Goal: Go to known website: Go to known website

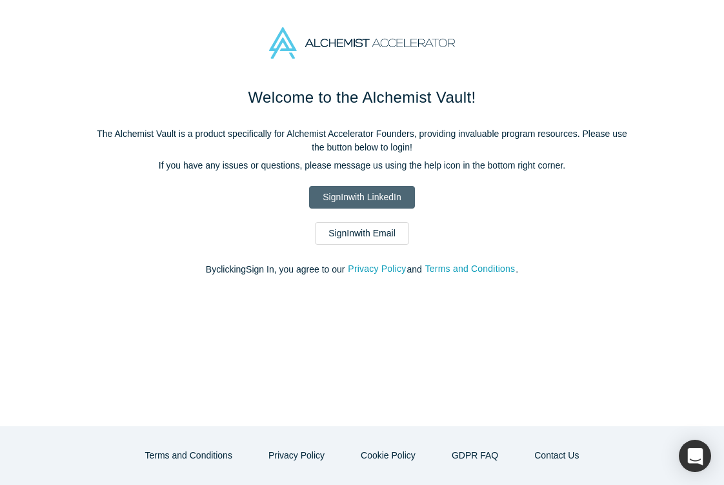
click at [370, 194] on link "Sign In with LinkedIn" at bounding box center [361, 197] width 105 height 23
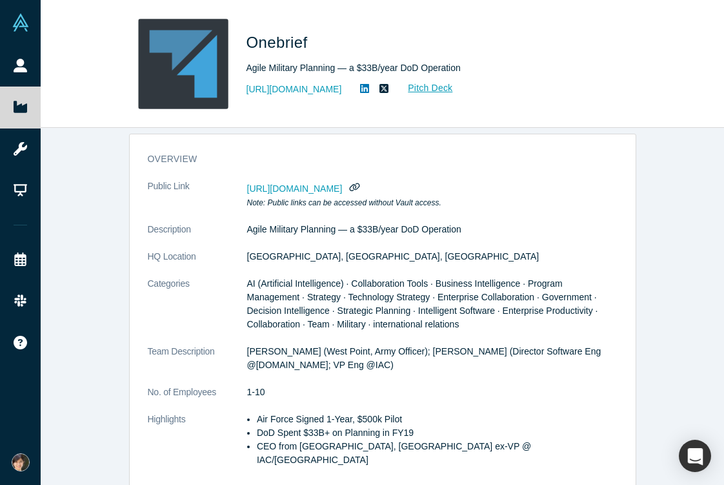
scroll to position [90, 0]
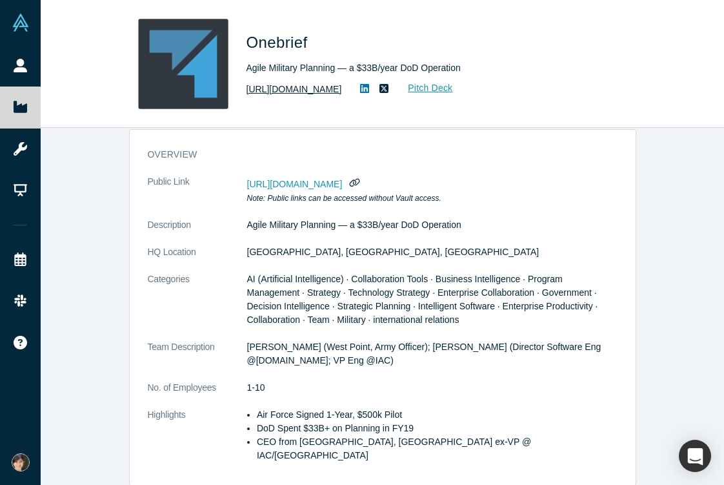
click at [309, 92] on link "[URL][DOMAIN_NAME]" at bounding box center [295, 90] width 96 height 14
